Goal: Task Accomplishment & Management: Use online tool/utility

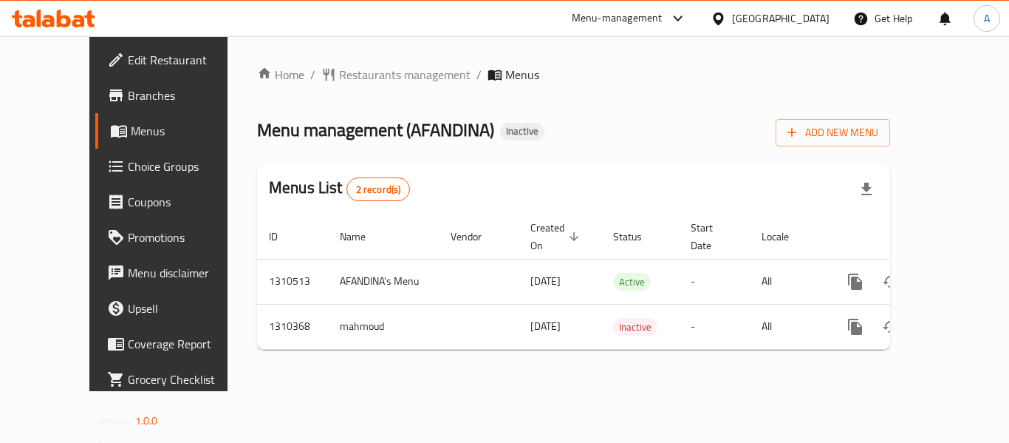
click at [46, 18] on icon at bounding box center [53, 19] width 83 height 18
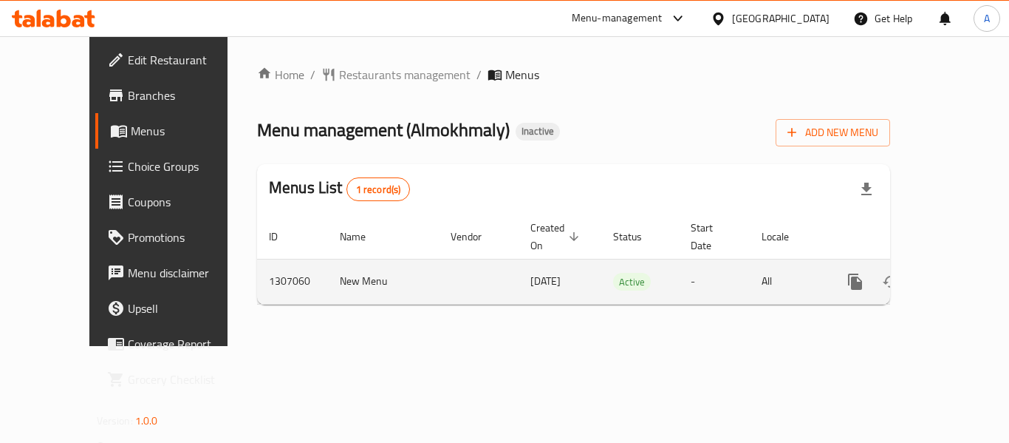
click at [955, 275] on icon "enhanced table" at bounding box center [961, 281] width 13 height 13
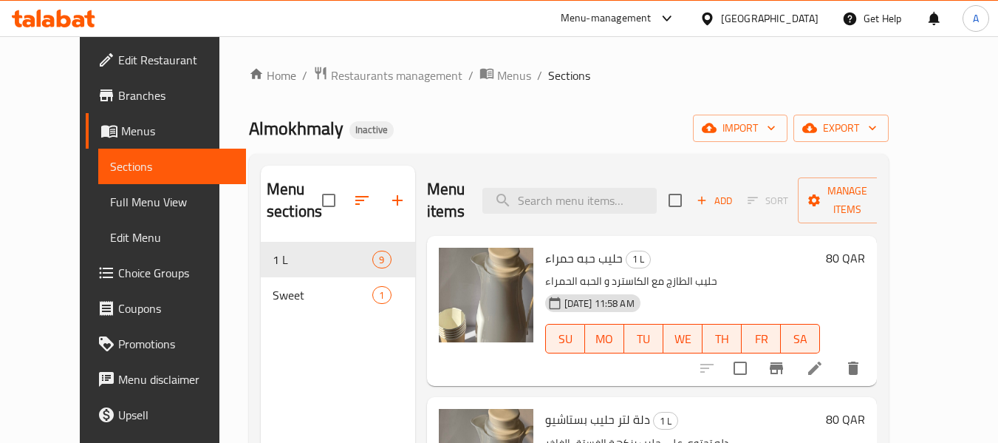
click at [110, 208] on span "Full Menu View" at bounding box center [172, 202] width 125 height 18
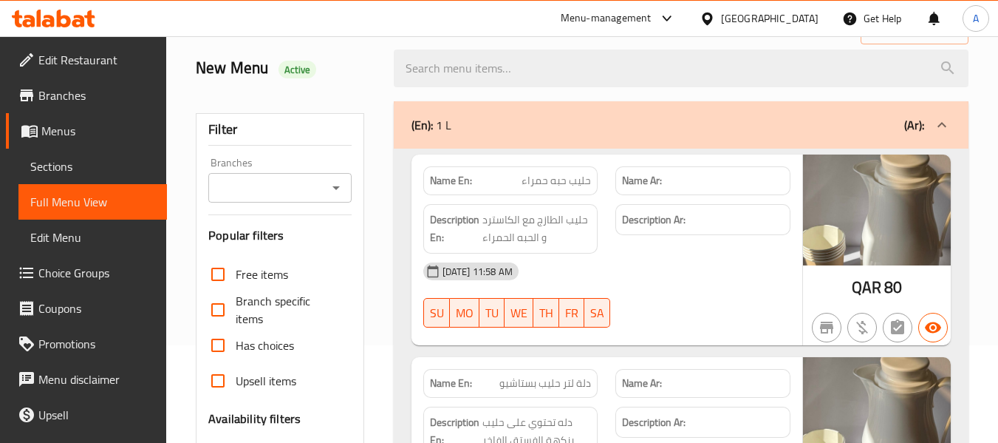
scroll to position [369, 0]
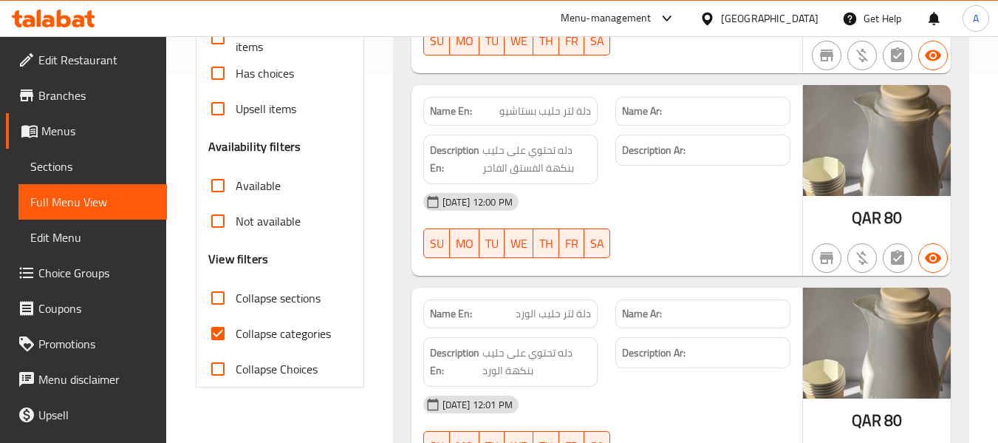
click at [270, 330] on span "Collapse categories" at bounding box center [283, 333] width 95 height 18
click at [236, 330] on input "Collapse categories" at bounding box center [217, 333] width 35 height 35
checkbox input "false"
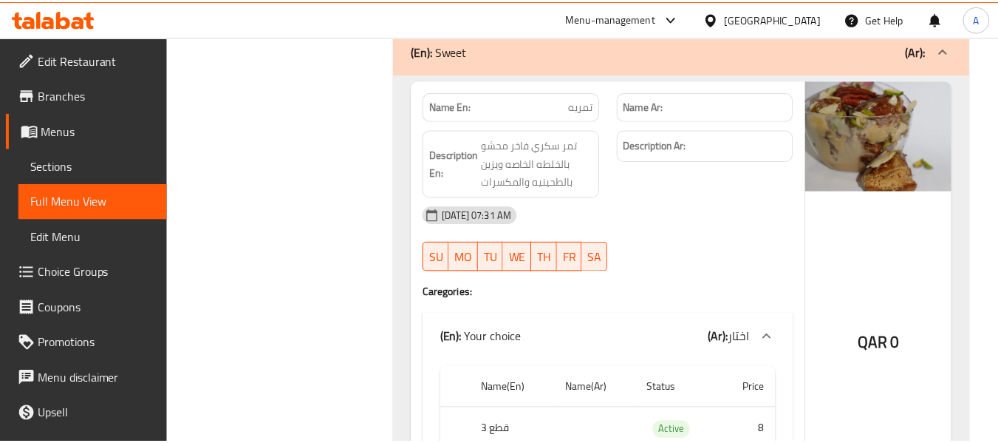
scroll to position [2207, 0]
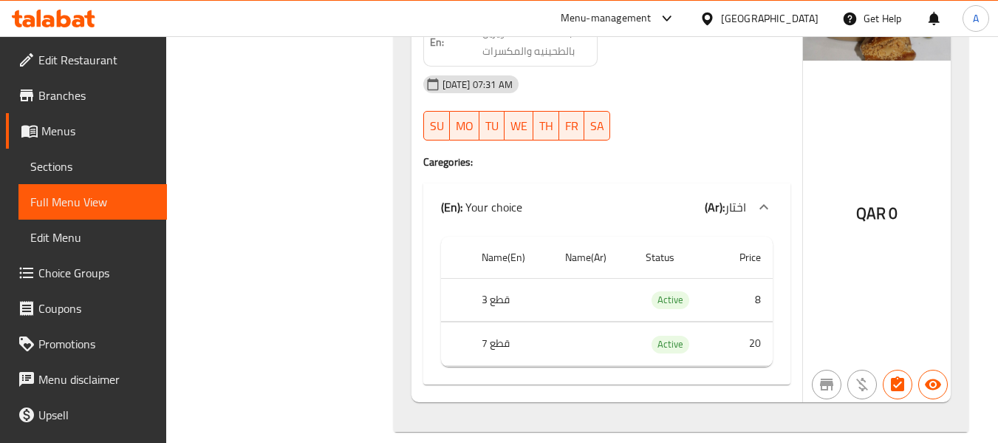
click at [72, 13] on icon at bounding box center [53, 19] width 83 height 18
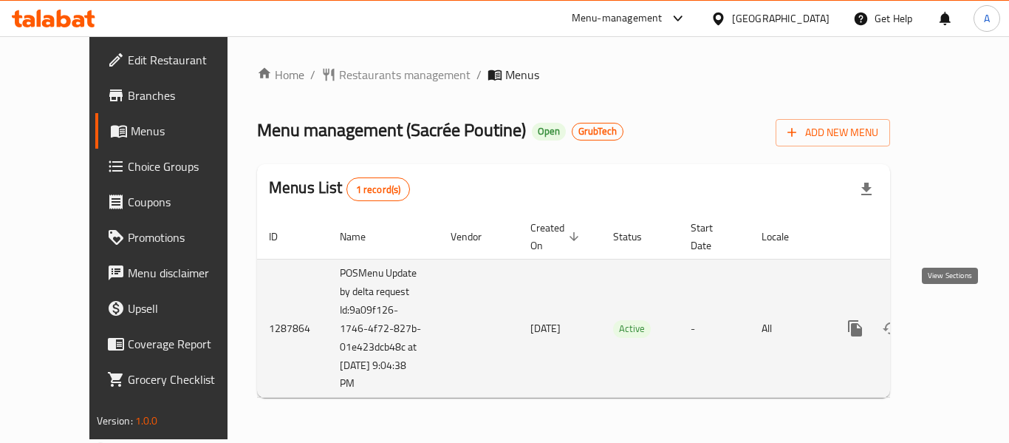
click at [959, 312] on link "enhanced table" at bounding box center [961, 327] width 35 height 35
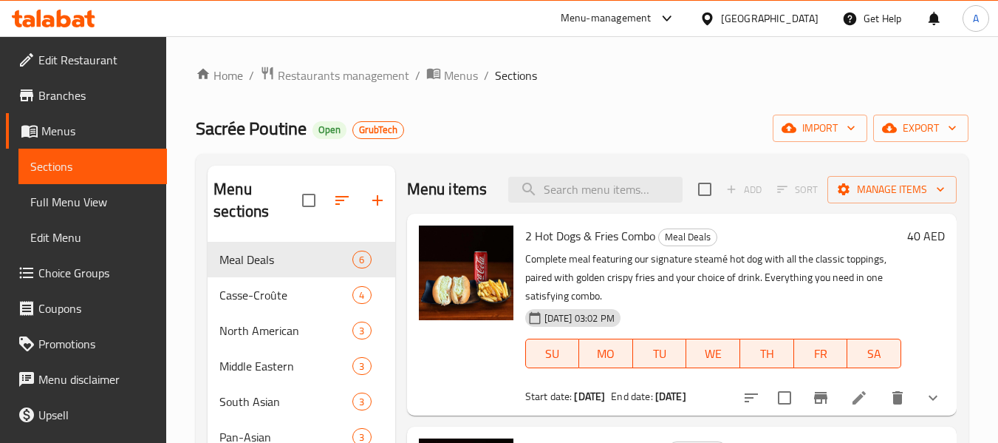
click at [115, 57] on span "Edit Restaurant" at bounding box center [96, 60] width 117 height 18
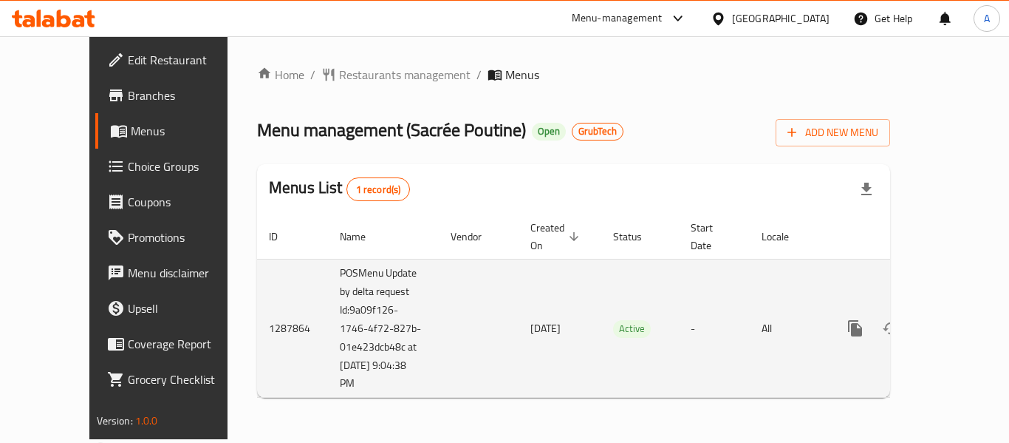
click at [953, 319] on icon "enhanced table" at bounding box center [962, 328] width 18 height 18
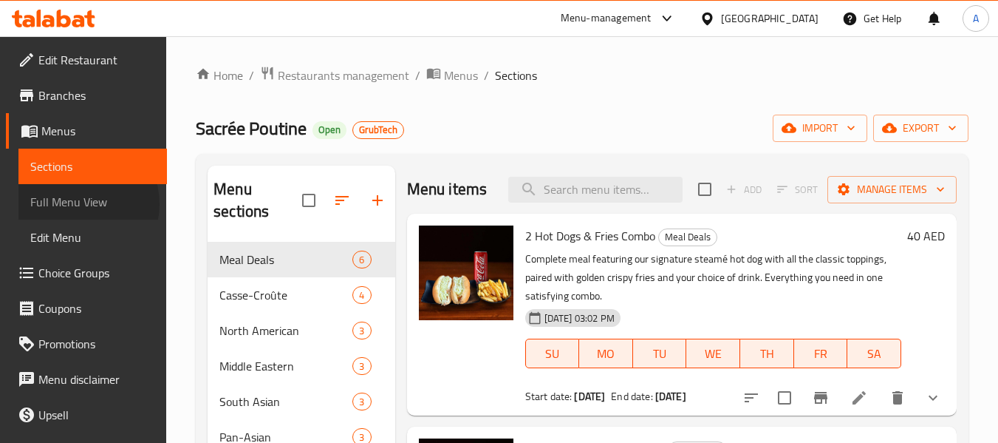
click at [80, 204] on span "Full Menu View" at bounding box center [92, 202] width 125 height 18
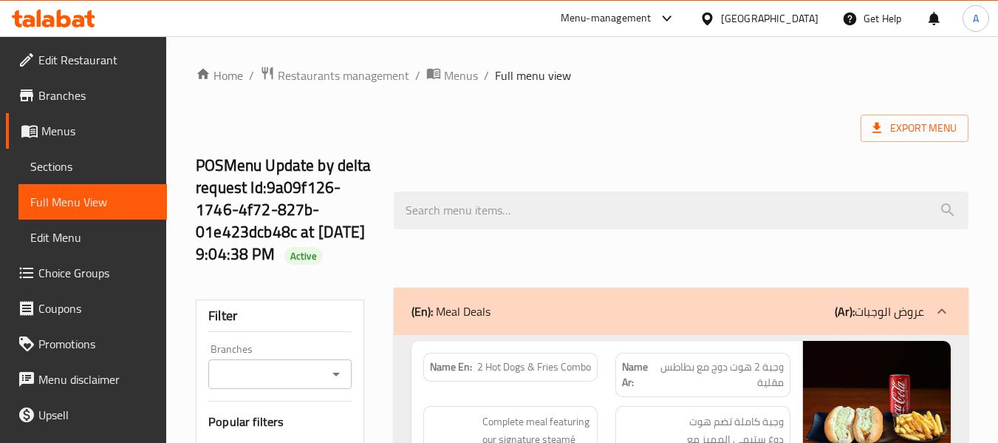
click at [337, 383] on icon "Open" at bounding box center [336, 374] width 18 height 18
click at [355, 265] on h2 "POSMenu Update by delta request Id:9a09f126-1746-4f72-827b-01e423dcb48c at 9/7/…" at bounding box center [286, 209] width 180 height 111
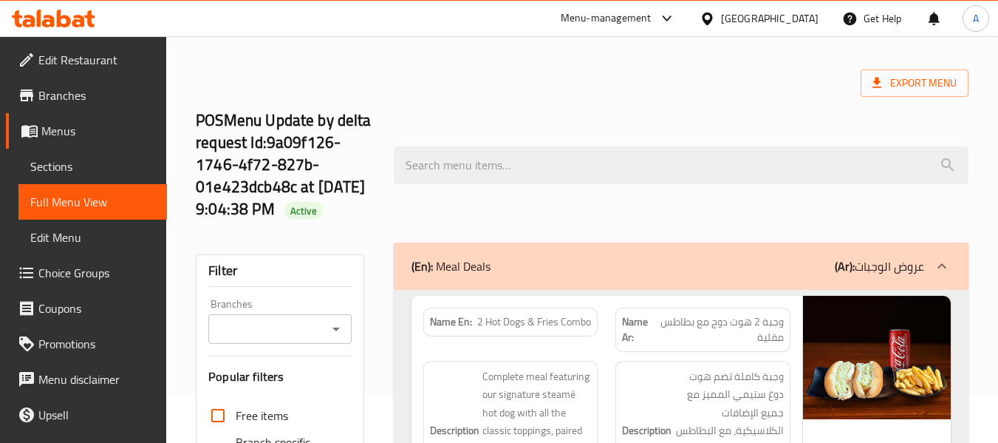
scroll to position [148, 0]
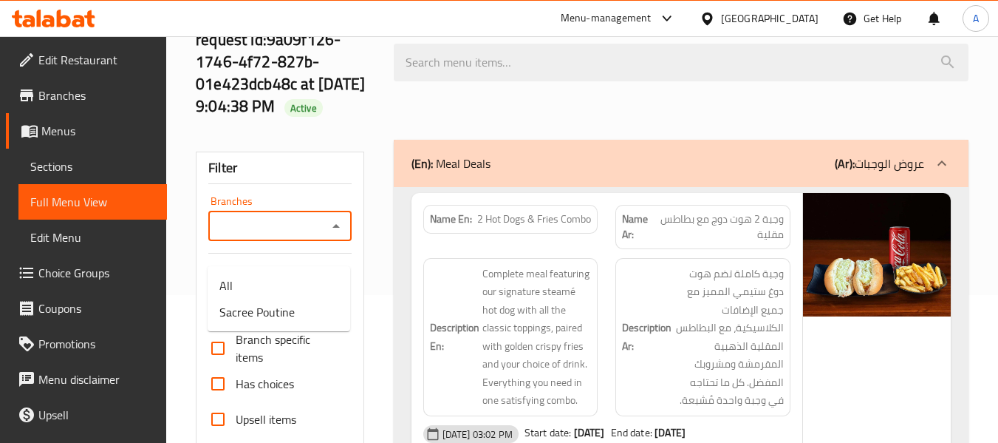
click at [291, 236] on input "Branches" at bounding box center [267, 226] width 109 height 21
click at [253, 311] on span "Sacree Poutine" at bounding box center [256, 312] width 75 height 18
type input "Sacree Poutine"
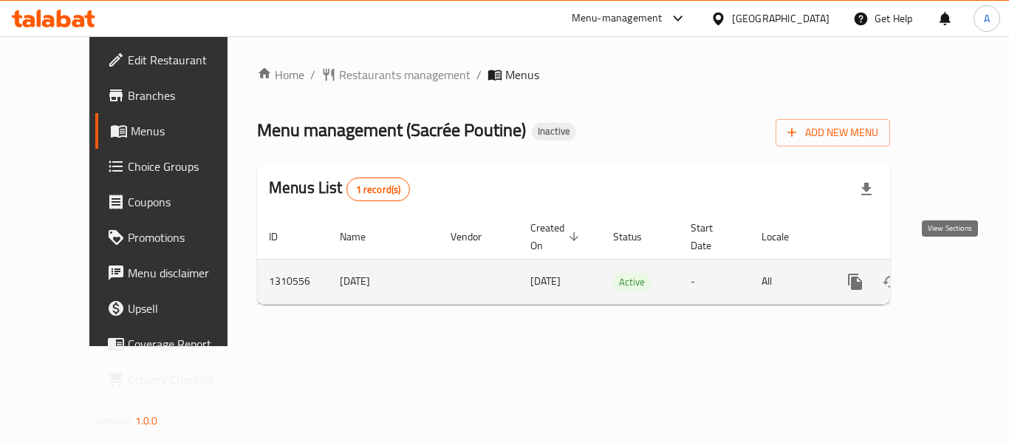
click at [953, 273] on icon "enhanced table" at bounding box center [962, 282] width 18 height 18
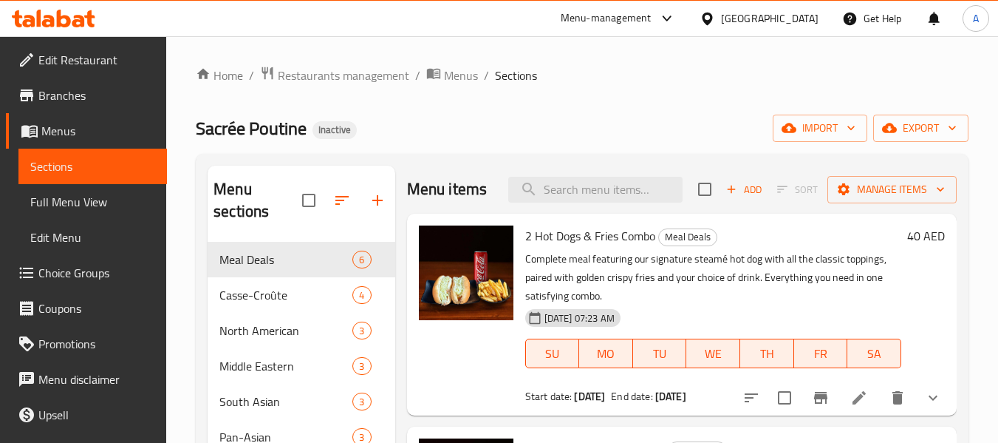
click at [73, 193] on span "Full Menu View" at bounding box center [92, 202] width 125 height 18
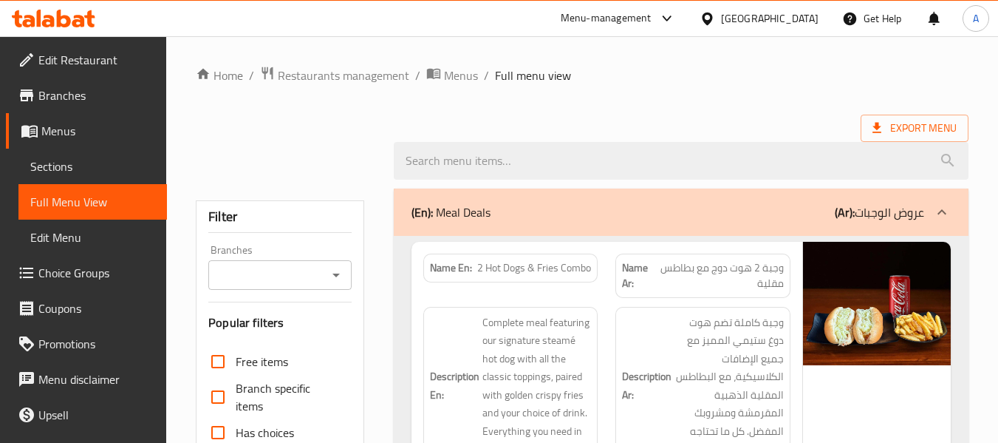
click at [339, 273] on icon "Open" at bounding box center [335, 275] width 7 height 4
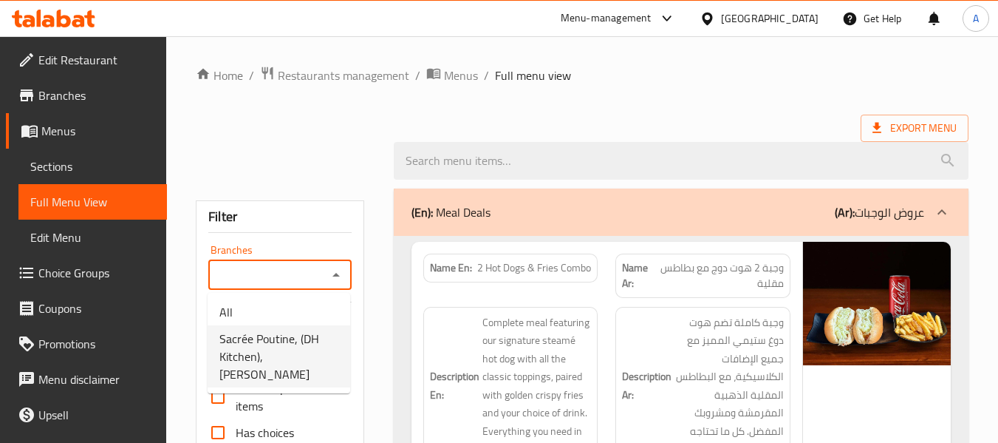
click at [302, 348] on span "Sacrée Poutine, (DH Kitchen), Al Rashidiya" at bounding box center [278, 356] width 119 height 53
type input "Sacrée Poutine, (DH Kitchen), Al Rashidiya"
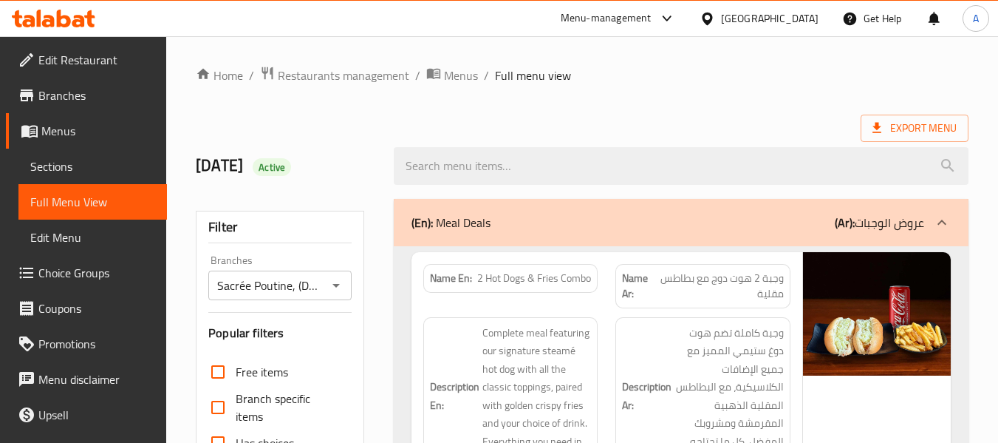
click at [344, 138] on div "9-9-2025 Active" at bounding box center [285, 166] width 197 height 66
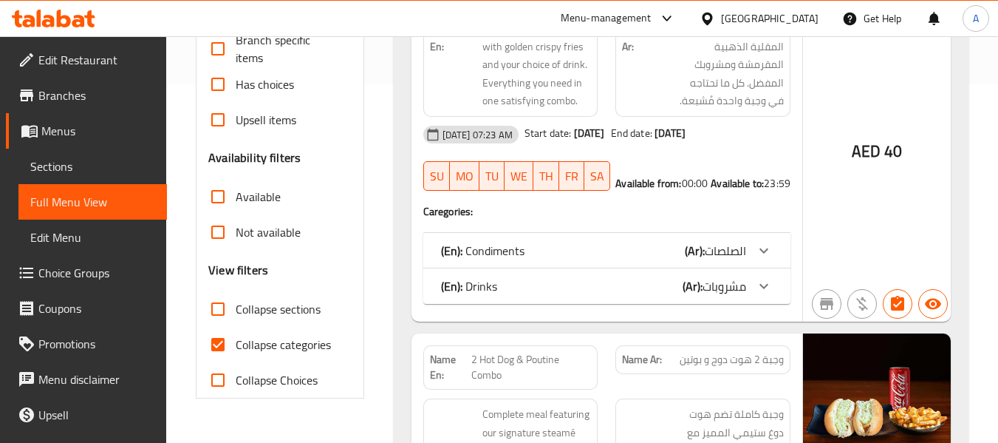
scroll to position [443, 0]
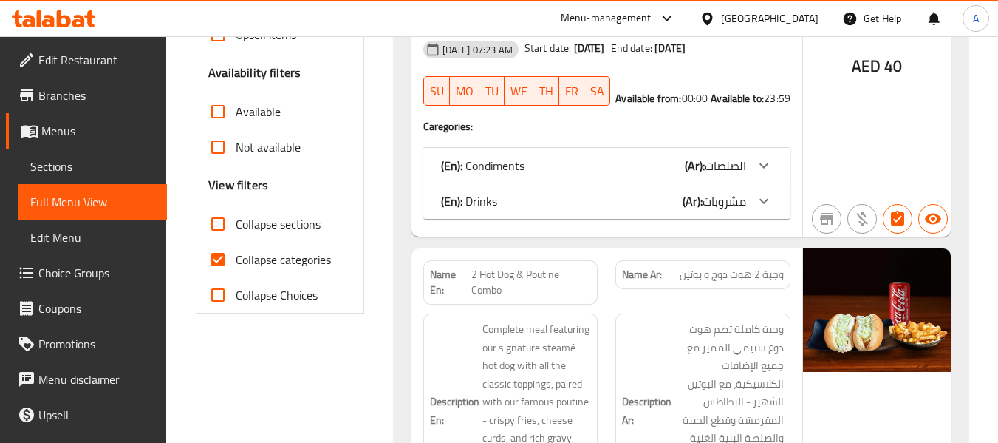
click at [284, 265] on span "Collapse categories" at bounding box center [283, 259] width 95 height 18
click at [236, 265] on input "Collapse categories" at bounding box center [217, 259] width 35 height 35
checkbox input "false"
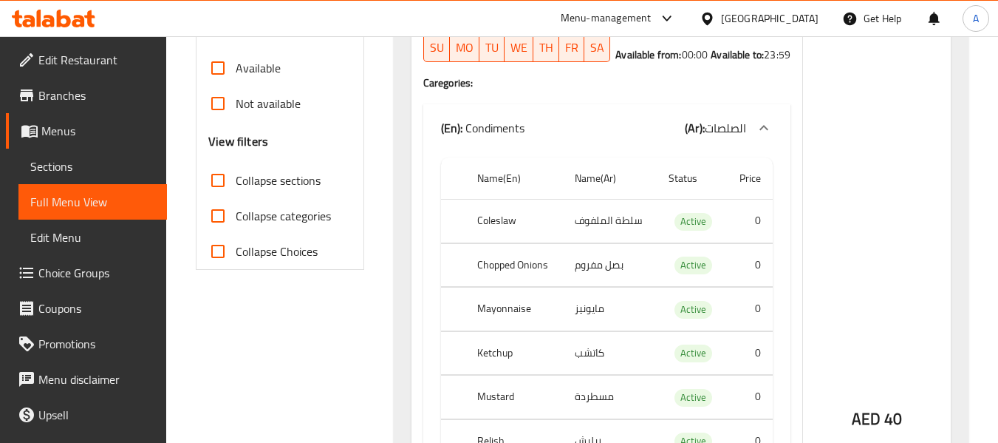
scroll to position [56, 0]
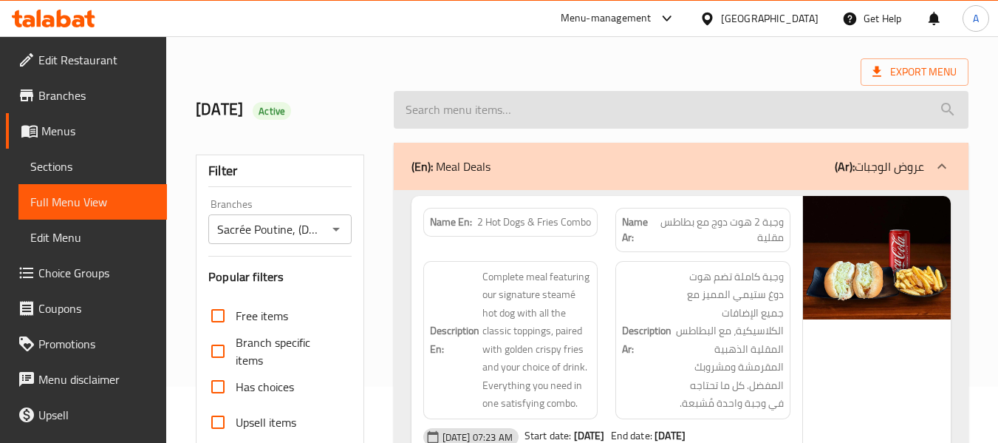
click at [638, 105] on input "search" at bounding box center [681, 110] width 575 height 38
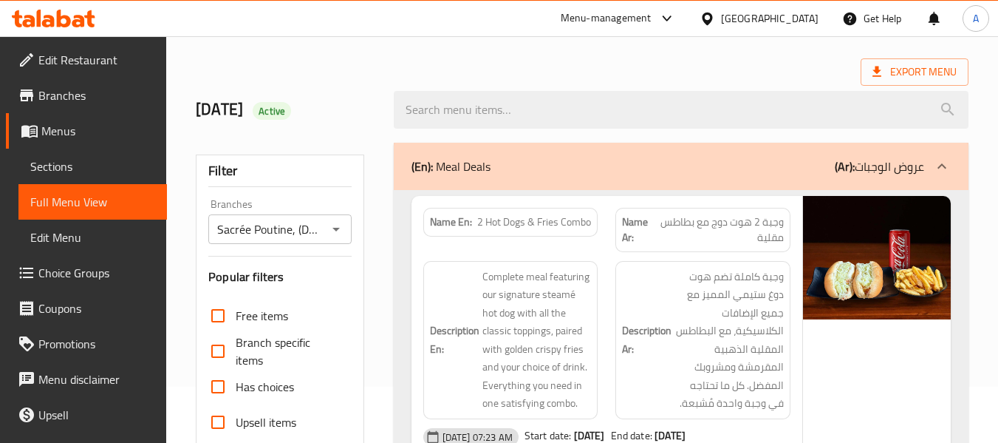
click at [609, 63] on div "Export Menu" at bounding box center [582, 71] width 773 height 27
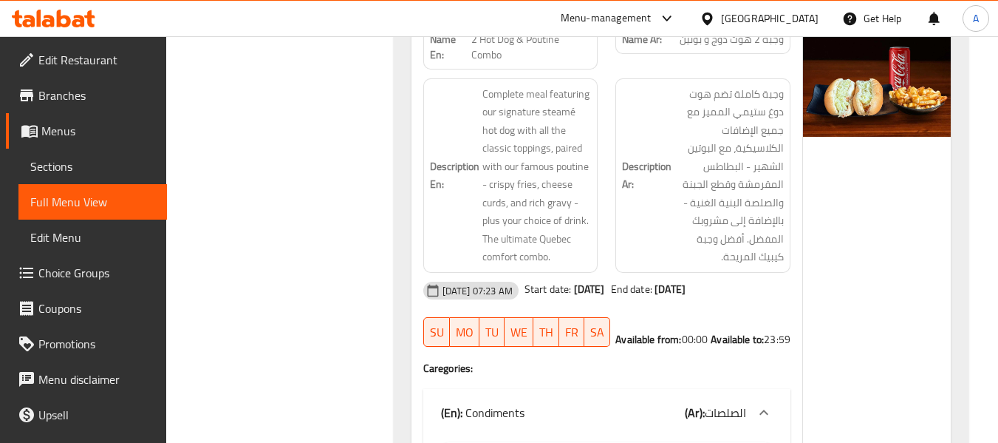
scroll to position [0, 0]
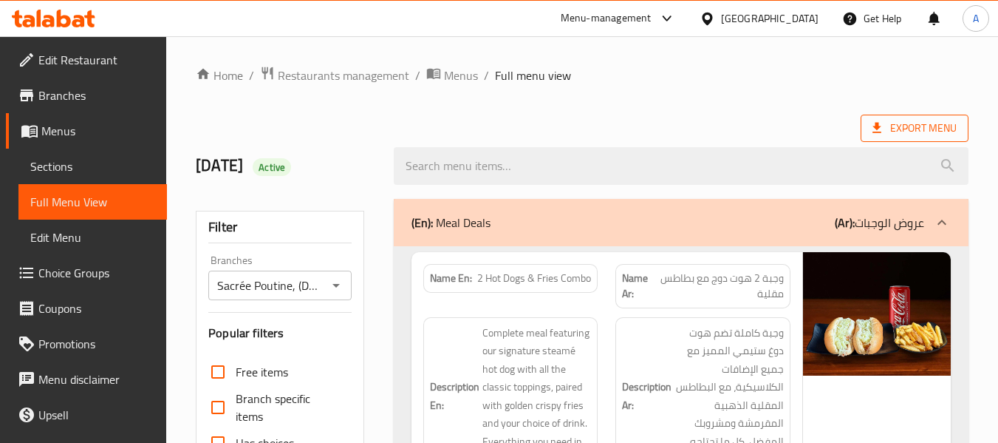
click at [932, 131] on span "Export Menu" at bounding box center [915, 128] width 84 height 18
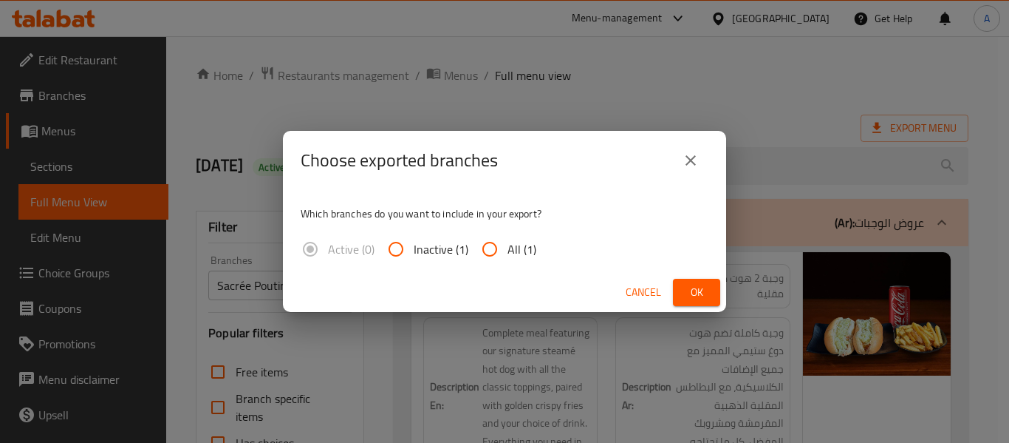
click at [519, 243] on span "All (1)" at bounding box center [522, 249] width 29 height 18
click at [508, 243] on input "All (1)" at bounding box center [489, 248] width 35 height 35
radio input "true"
click at [691, 290] on span "Ok" at bounding box center [697, 292] width 24 height 18
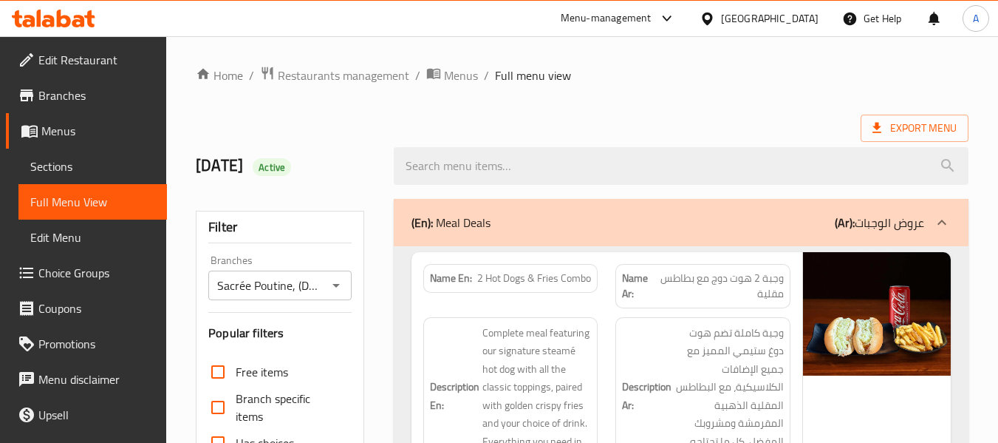
drag, startPoint x: 717, startPoint y: 106, endPoint x: 667, endPoint y: 97, distance: 51.0
click at [98, 59] on span "Edit Restaurant" at bounding box center [96, 60] width 117 height 18
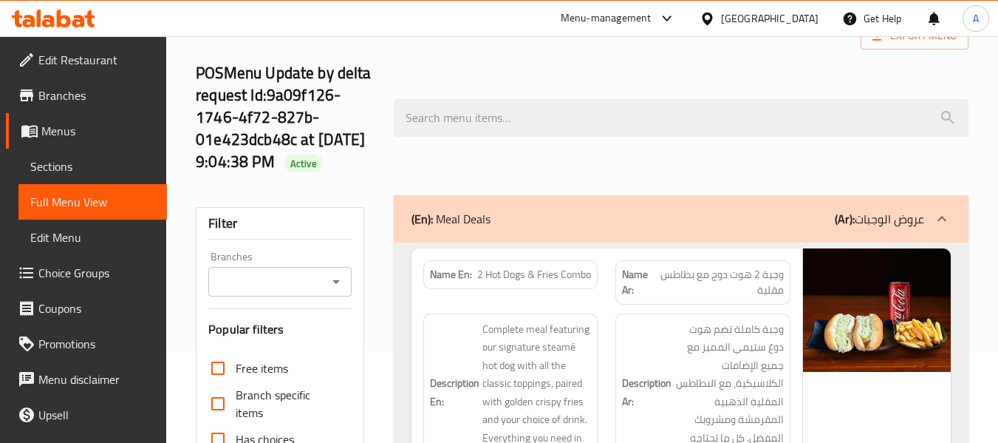
scroll to position [222, 0]
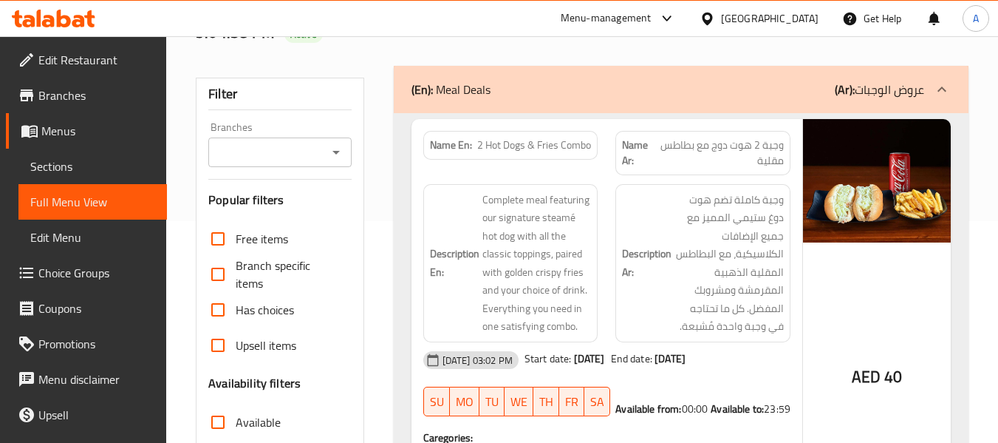
click at [321, 163] on input "Branches" at bounding box center [267, 152] width 109 height 21
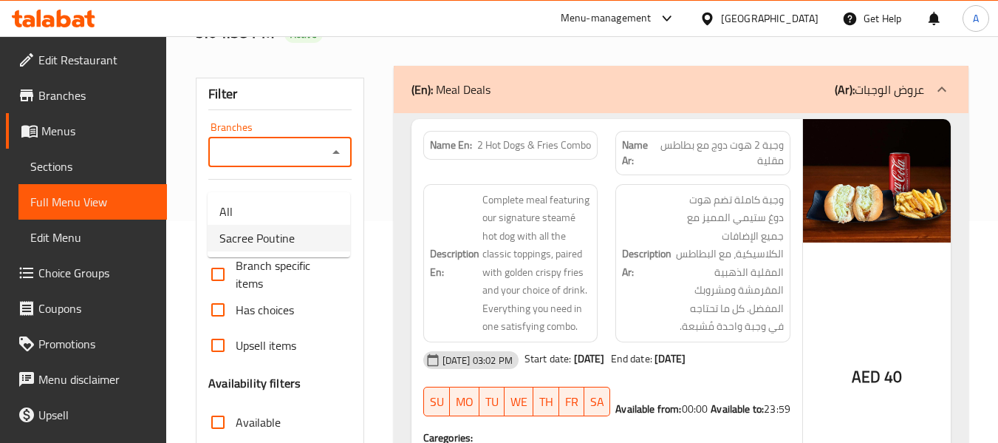
click at [280, 239] on span "Sacree Poutine" at bounding box center [256, 238] width 75 height 18
type input "Sacree Poutine"
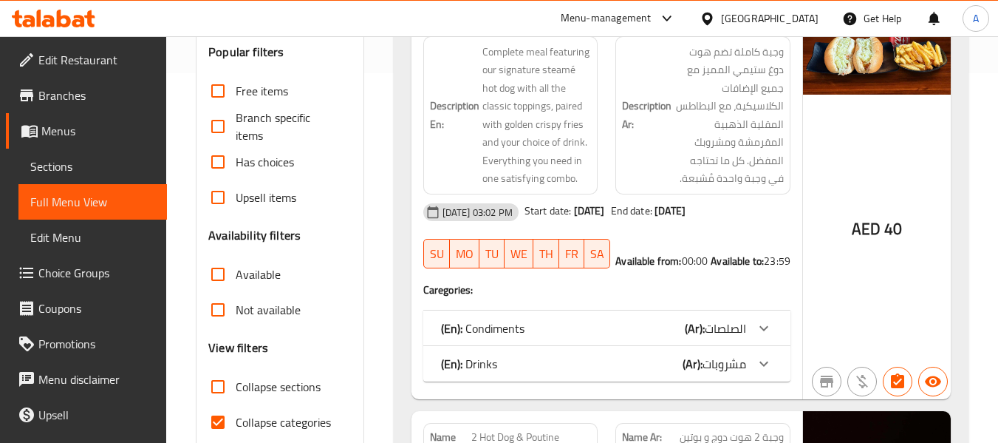
scroll to position [591, 0]
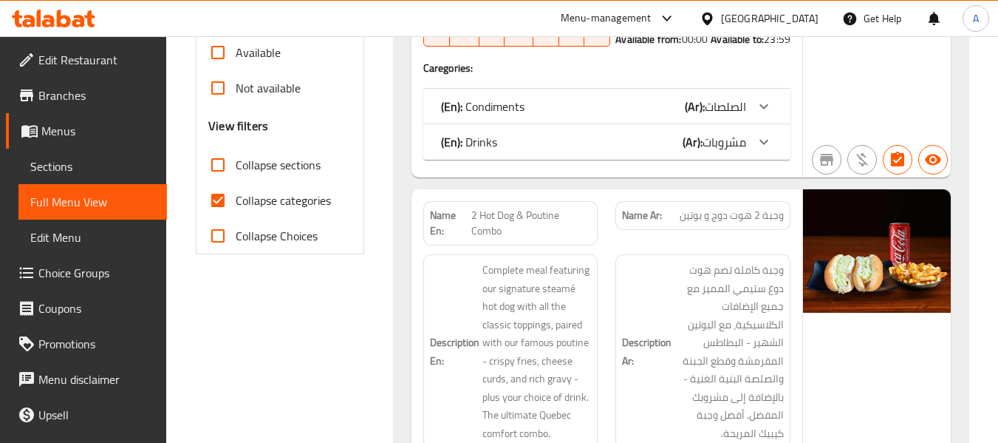
click at [272, 209] on span "Collapse categories" at bounding box center [283, 200] width 95 height 18
click at [236, 218] on input "Collapse categories" at bounding box center [217, 200] width 35 height 35
checkbox input "false"
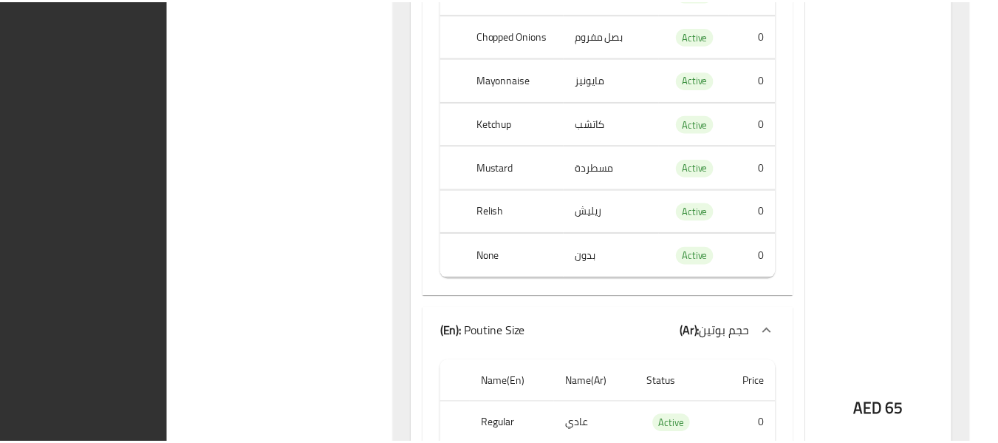
scroll to position [2353, 0]
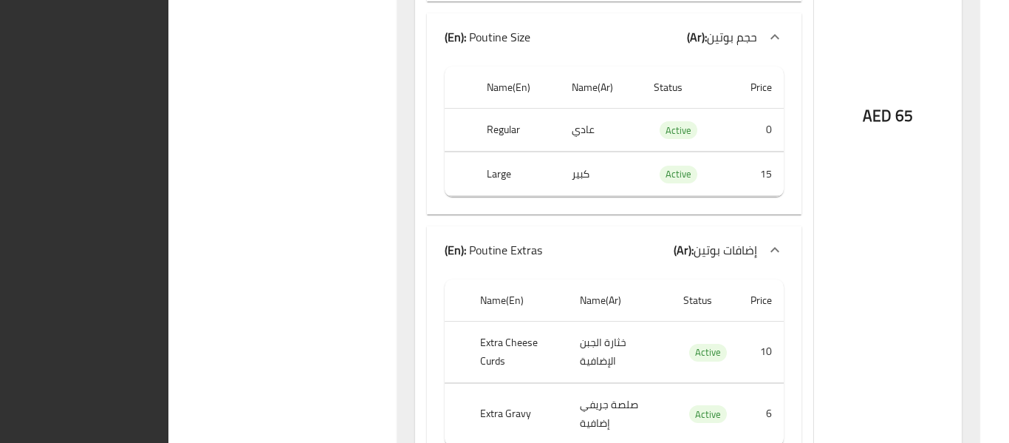
click at [673, 139] on span "Active" at bounding box center [679, 130] width 38 height 17
copy span "Active"
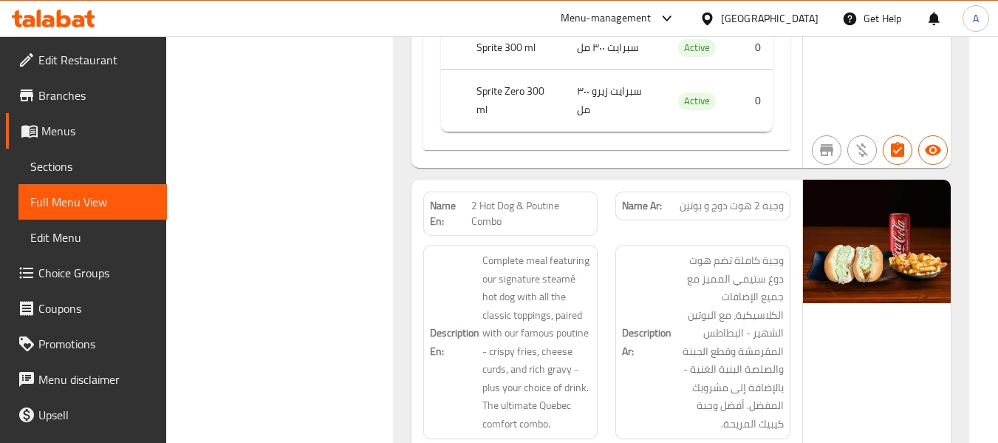
scroll to position [1392, 0]
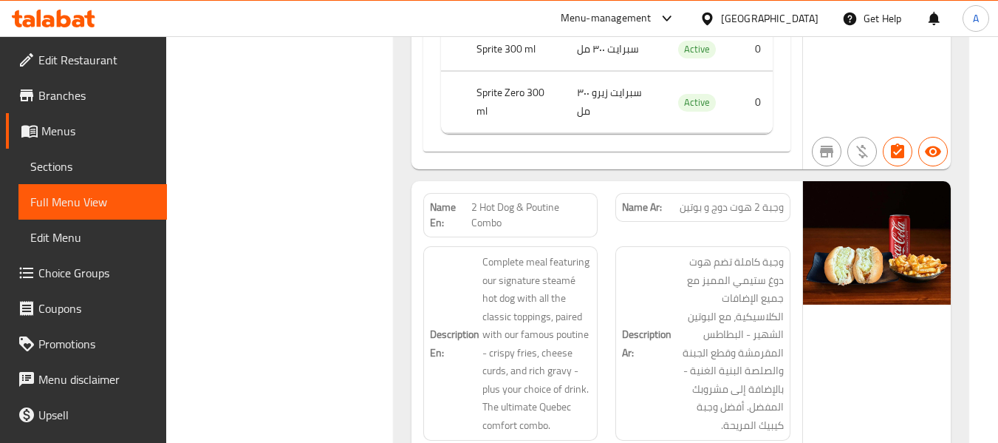
click at [449, 231] on strong "Name En:" at bounding box center [451, 214] width 42 height 31
copy strong "Name En:"
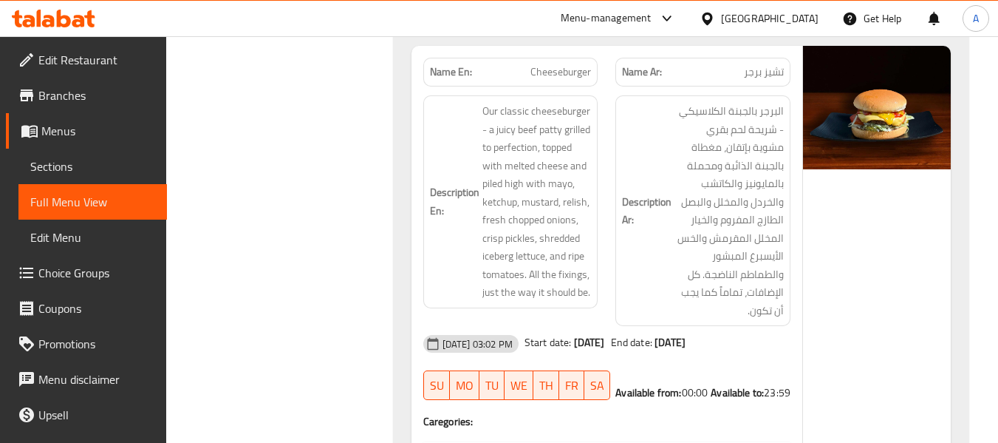
scroll to position [0, 0]
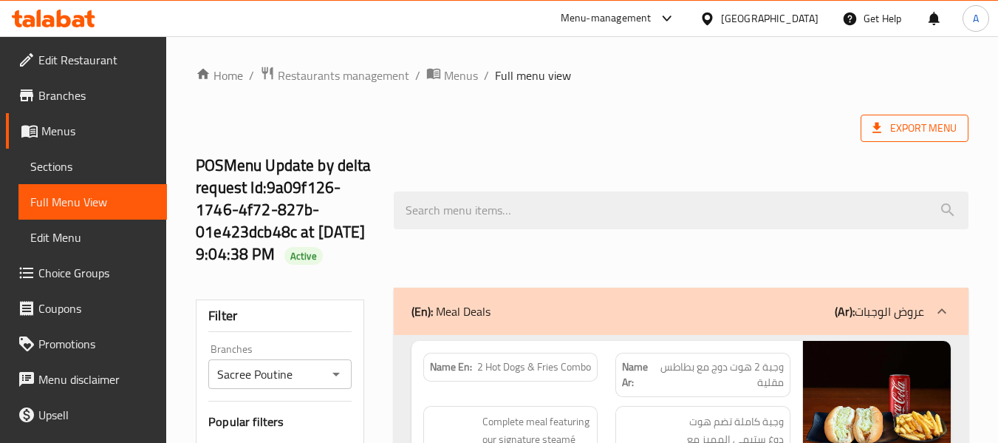
click at [918, 116] on span "Export Menu" at bounding box center [915, 128] width 108 height 27
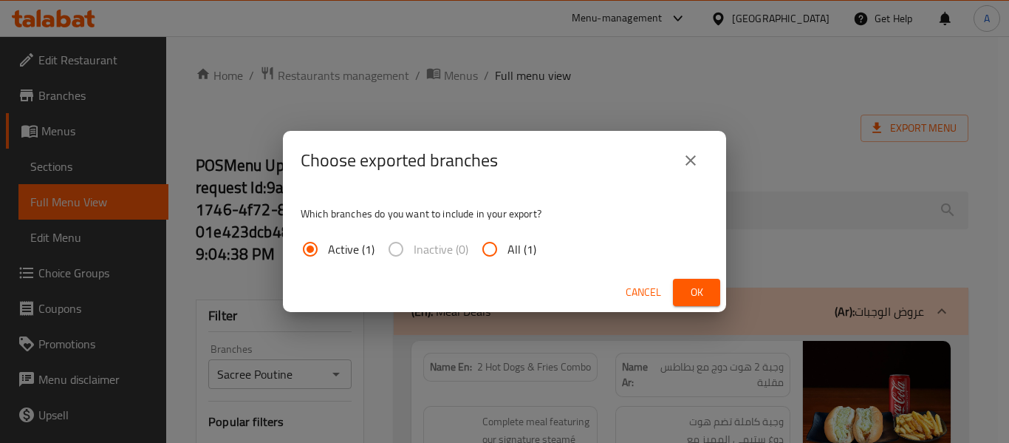
drag, startPoint x: 522, startPoint y: 239, endPoint x: 567, endPoint y: 253, distance: 47.0
click at [522, 240] on span "All (1)" at bounding box center [522, 249] width 29 height 18
click at [508, 239] on input "All (1)" at bounding box center [489, 248] width 35 height 35
radio input "true"
click at [700, 289] on span "Ok" at bounding box center [697, 292] width 24 height 18
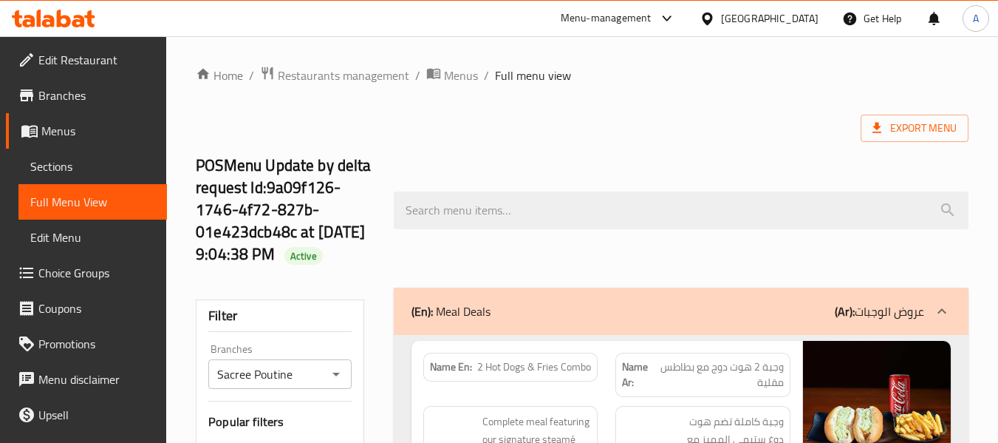
click at [726, 116] on div "Export Menu" at bounding box center [582, 128] width 773 height 27
